Goal: Task Accomplishment & Management: Use online tool/utility

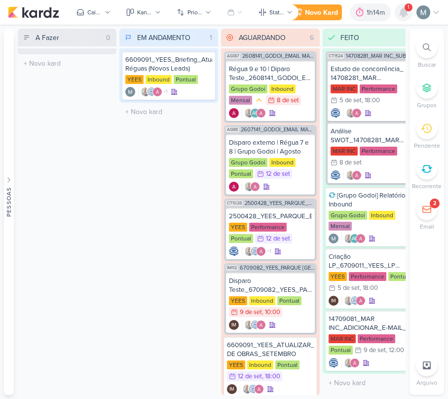
click at [397, 18] on div at bounding box center [404, 12] width 18 height 18
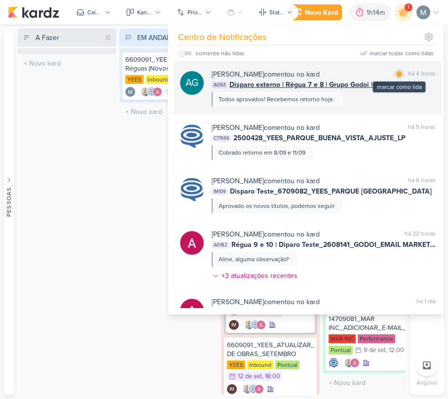
click at [394, 72] on div "marcar como lida" at bounding box center [399, 74] width 10 height 10
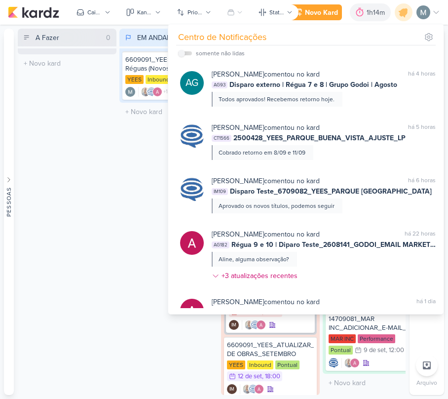
click at [102, 186] on div "A Fazer 0 Mover Para Esquerda Mover Para Direita [GEOGRAPHIC_DATA] O título do …" at bounding box center [67, 212] width 99 height 366
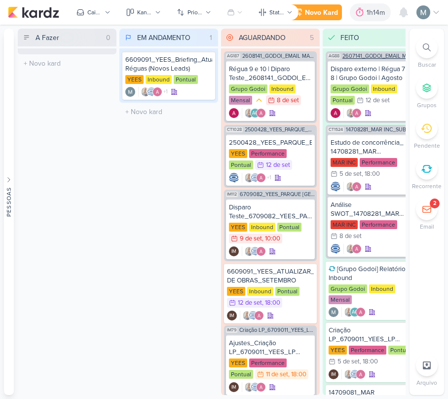
click at [354, 52] on div "AG88 2607141_GODOI_EMAIL MARKETING_AGOSTO" at bounding box center [372, 54] width 93 height 7
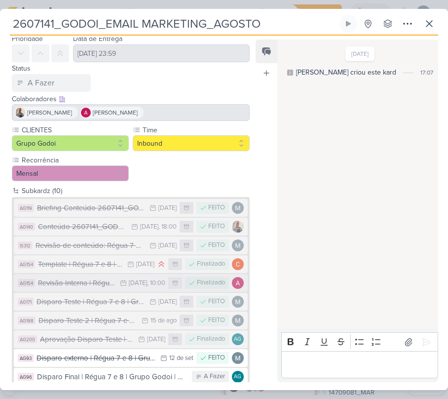
scroll to position [50, 0]
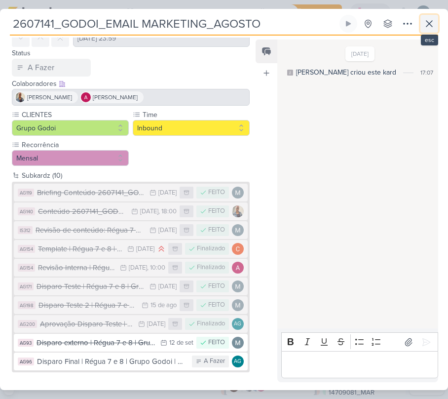
click at [422, 22] on button at bounding box center [430, 24] width 18 height 18
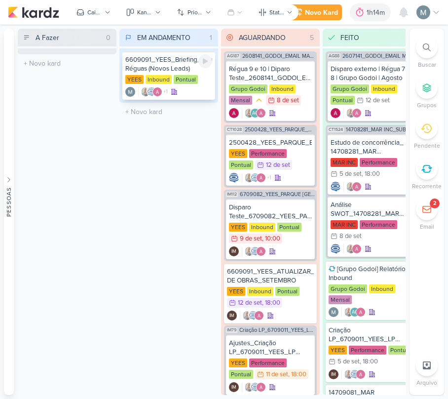
click at [155, 56] on div "6609091_YEES_Briefing_Atualização Réguas (Novos Leads)" at bounding box center [168, 64] width 87 height 18
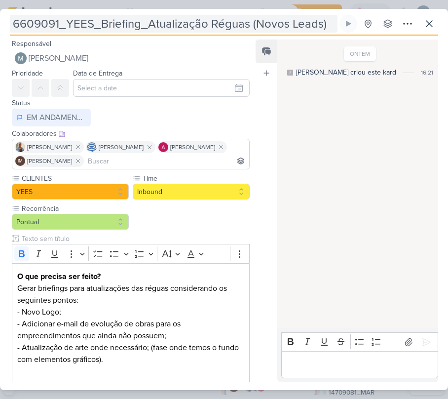
click at [105, 22] on input "6609091_YEES_Briefing_Atualização Réguas (Novos Leads)" at bounding box center [174, 24] width 328 height 18
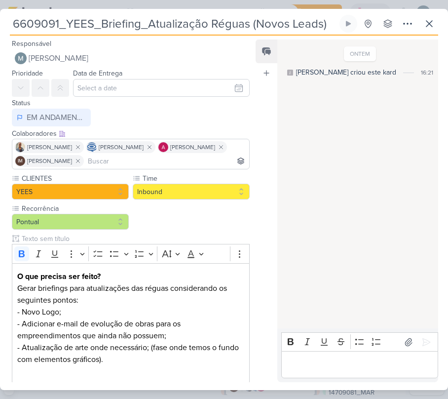
click at [105, 22] on input "6609091_YEES_Briefing_Atualização Réguas (Novos Leads)" at bounding box center [174, 24] width 328 height 18
